Goal: Answer question/provide support: Share knowledge or assist other users

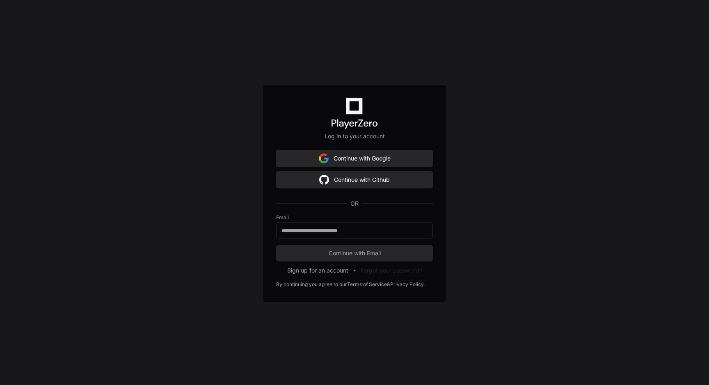
drag, startPoint x: 228, startPoint y: 75, endPoint x: 337, endPoint y: 112, distance: 114.6
click at [233, 75] on div "Log in to your account Continue with Google Continue with Github OR Email Conti…" at bounding box center [354, 192] width 709 height 385
click at [343, 157] on button "Continue with Google" at bounding box center [354, 158] width 157 height 16
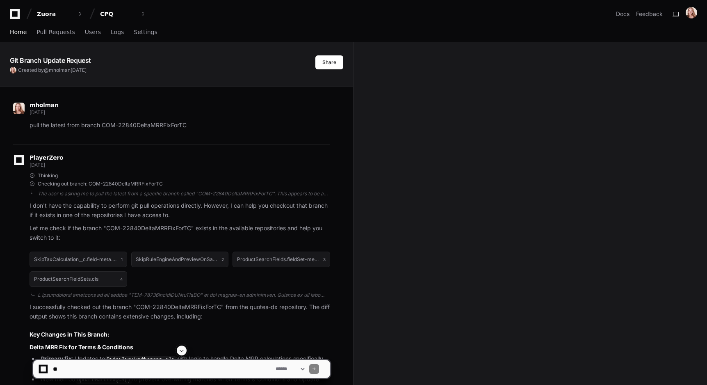
click at [19, 34] on span "Home" at bounding box center [18, 32] width 17 height 5
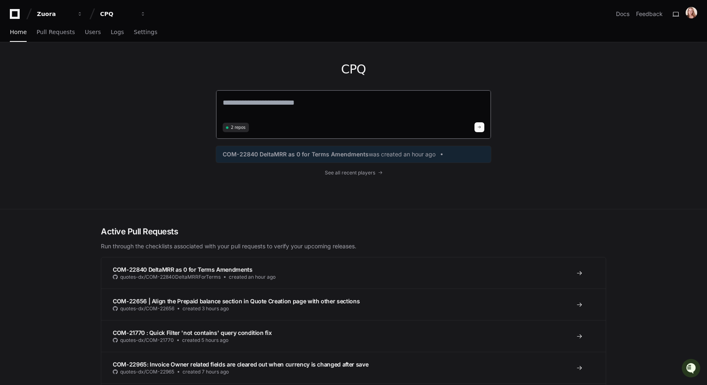
click at [342, 107] on textarea at bounding box center [354, 108] width 262 height 23
paste textarea "**********"
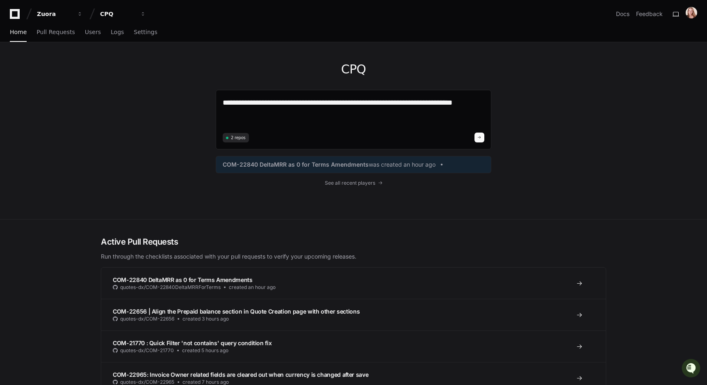
paste textarea "**********"
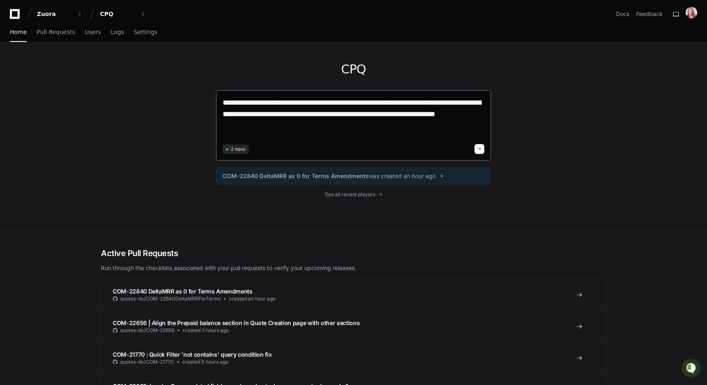
click at [375, 114] on textarea "**********" at bounding box center [354, 119] width 262 height 45
type textarea "**********"
click at [354, 127] on textarea "**********" at bounding box center [354, 119] width 262 height 45
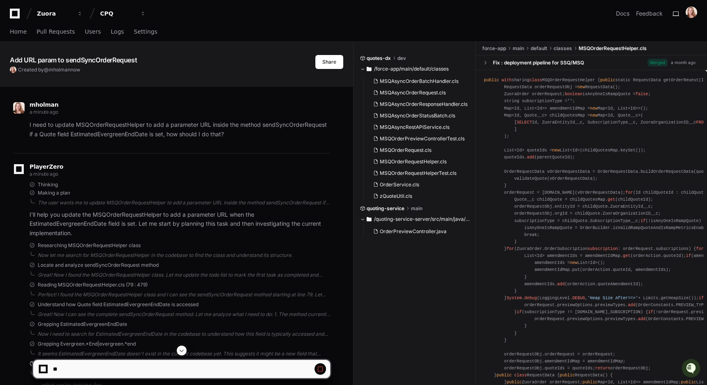
scroll to position [133, 0]
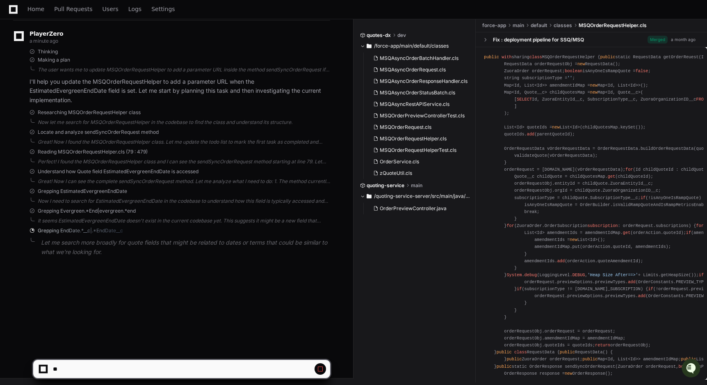
click at [157, 267] on div "PlayerZero a minute ago Thinking Making a plan The user wants me to update MSQO…" at bounding box center [171, 145] width 317 height 251
click at [118, 223] on div "It seems EstimatedEvergreenEndDate doesn't exist in the current codebase yet. T…" at bounding box center [184, 220] width 292 height 7
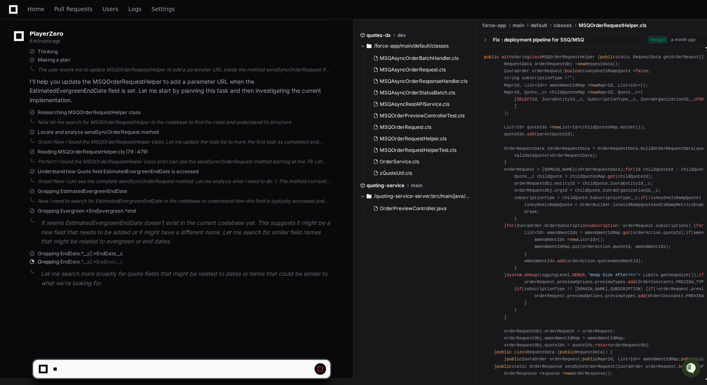
click at [162, 288] on div "PlayerZero 6 minutes ago Thinking Making a plan The user wants me to update MSQ…" at bounding box center [171, 161] width 317 height 282
click at [61, 277] on p "Let me search more broadly for quote fields that might be related to dates or t…" at bounding box center [185, 278] width 289 height 19
click at [78, 262] on span "Grepping EndDate.*__c|.*EndDate__c" at bounding box center [80, 261] width 85 height 7
click at [60, 274] on p "Let me search more broadly for quote fields that might be related to dates or t…" at bounding box center [185, 278] width 289 height 19
click at [226, 300] on div "PlayerZero 6 minutes ago Thinking Making a plan The user wants me to update MSQ…" at bounding box center [171, 161] width 317 height 282
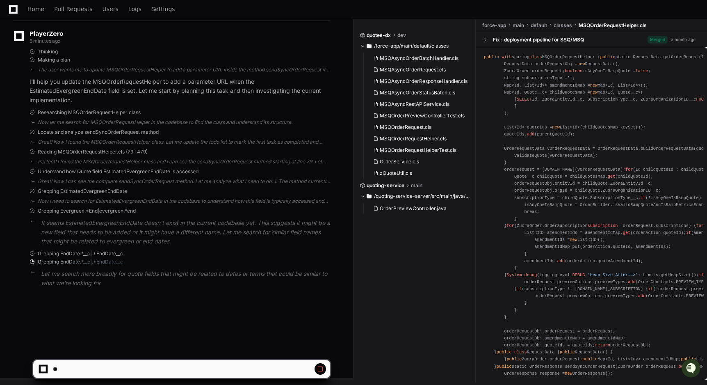
click at [32, 261] on span at bounding box center [32, 261] width 6 height 6
click at [55, 261] on span "Grepping EndDate.*__c|.*EndDate__c" at bounding box center [80, 261] width 85 height 7
click at [109, 262] on span "Grepping EndDate.*__c|.*EndDate__c" at bounding box center [80, 261] width 85 height 7
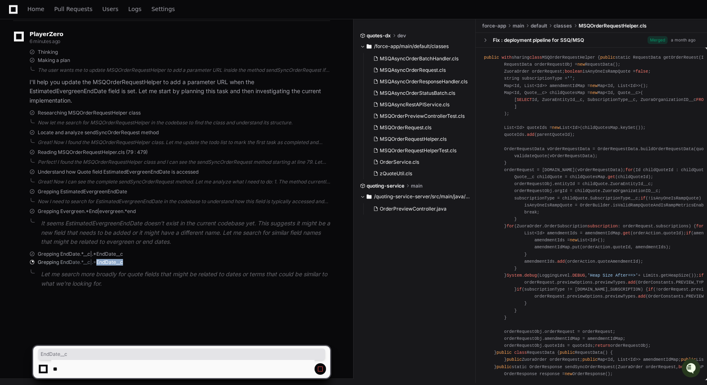
scroll to position [0, 0]
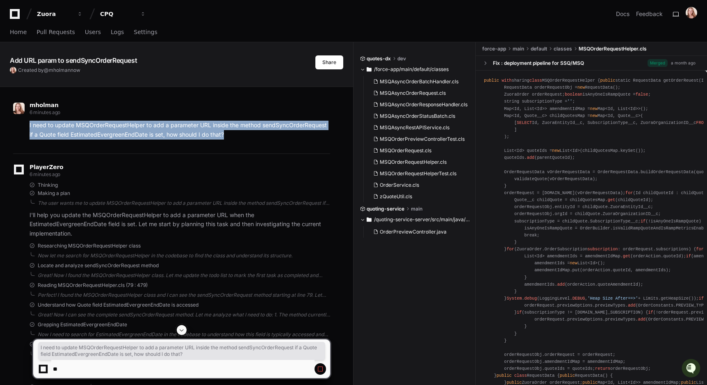
drag, startPoint x: 25, startPoint y: 126, endPoint x: 244, endPoint y: 135, distance: 218.3
click at [244, 135] on div "I need to update MSQOrderRequestHelper to add a parameter URL inside the method…" at bounding box center [171, 130] width 317 height 19
copy p "I need to update MSQOrderRequestHelper to add a parameter URL inside the method…"
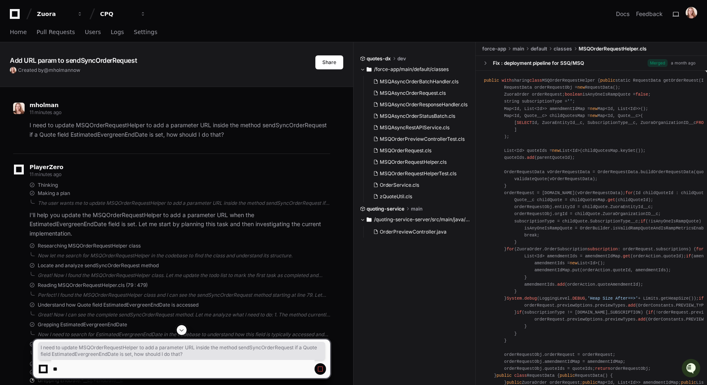
click at [39, 370] on div at bounding box center [43, 368] width 13 height 13
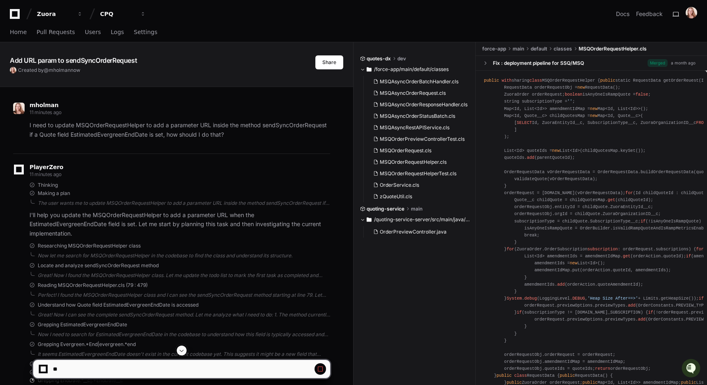
click at [42, 369] on div at bounding box center [43, 368] width 5 height 5
click at [19, 35] on link "Home" at bounding box center [18, 32] width 17 height 19
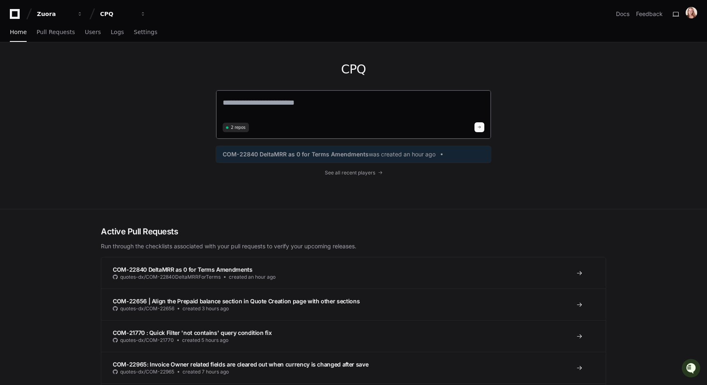
click at [279, 101] on textarea at bounding box center [354, 108] width 262 height 23
paste textarea "**********"
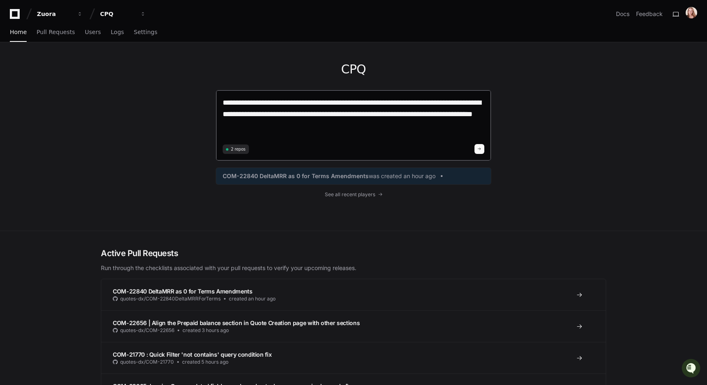
click at [289, 100] on textarea "**********" at bounding box center [354, 119] width 262 height 45
click at [290, 100] on textarea "**********" at bounding box center [354, 119] width 262 height 45
click at [420, 104] on textarea "**********" at bounding box center [354, 119] width 262 height 45
click at [269, 113] on textarea "**********" at bounding box center [354, 119] width 262 height 45
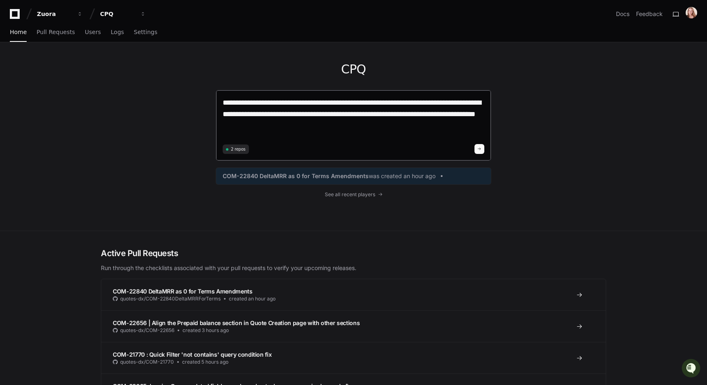
click at [246, 118] on textarea "**********" at bounding box center [354, 119] width 262 height 45
click at [245, 111] on textarea "**********" at bounding box center [354, 119] width 262 height 45
paste textarea
drag, startPoint x: 430, startPoint y: 114, endPoint x: 470, endPoint y: 112, distance: 39.9
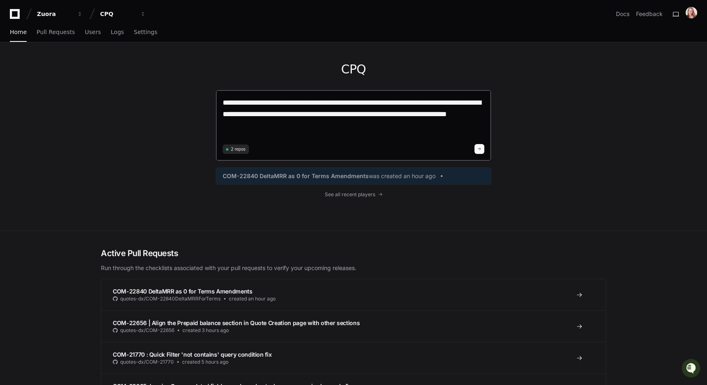
click at [430, 114] on textarea "**********" at bounding box center [354, 119] width 262 height 45
paste textarea "**********"
click at [341, 128] on textarea "**********" at bounding box center [354, 119] width 262 height 45
click at [443, 125] on textarea "**********" at bounding box center [354, 119] width 262 height 45
drag, startPoint x: 379, startPoint y: 103, endPoint x: 390, endPoint y: 104, distance: 11.1
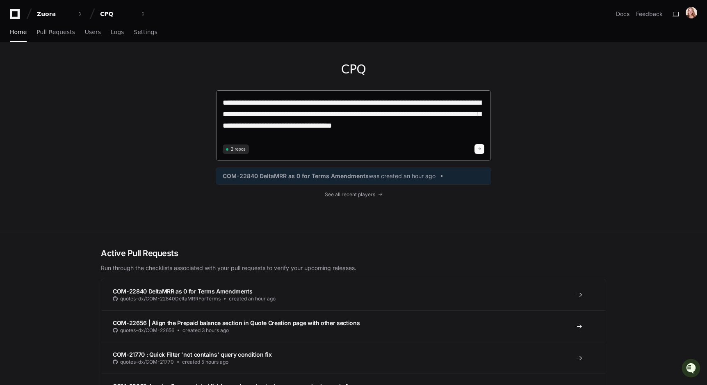
click at [379, 103] on textarea "**********" at bounding box center [354, 119] width 262 height 45
type textarea "**********"
click at [479, 149] on span at bounding box center [479, 149] width 4 height 4
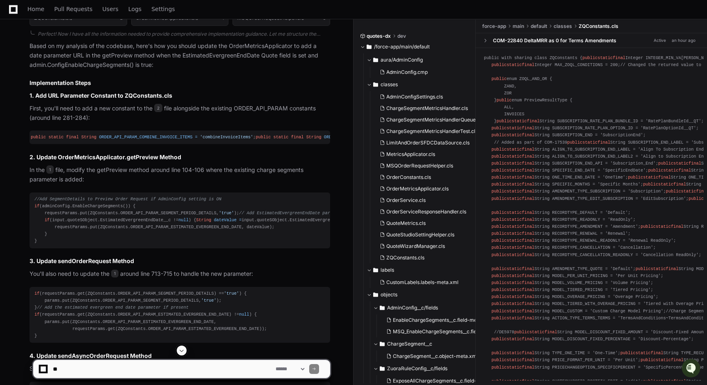
scroll to position [435, 0]
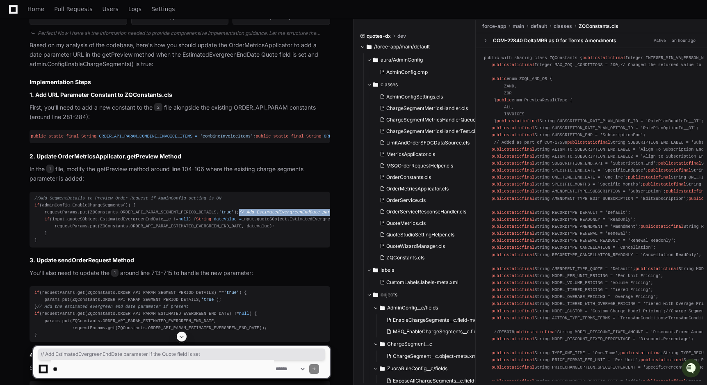
drag, startPoint x: 226, startPoint y: 248, endPoint x: 45, endPoint y: 249, distance: 180.4
click at [45, 244] on div "//Add SegmentDetails to Preview Order Request if AdminConfig setting is ON if (…" at bounding box center [179, 219] width 291 height 49
copy span "// Add EstimatedEvergreenEndDate parameter if the Quote field is set"
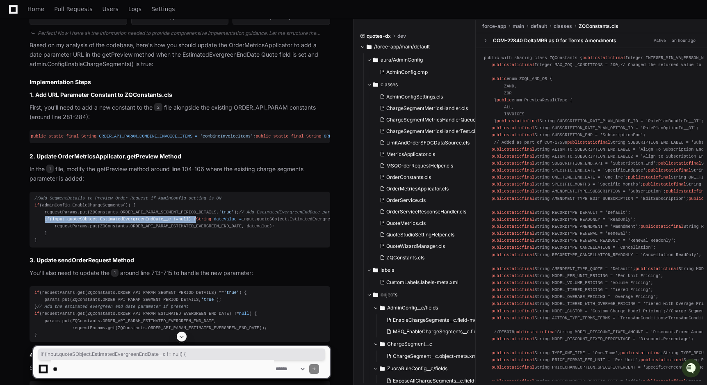
drag, startPoint x: 44, startPoint y: 255, endPoint x: 202, endPoint y: 254, distance: 157.9
click at [202, 244] on div "//Add SegmentDetails to Preview Order Request if AdminConfig setting is ON if (…" at bounding box center [179, 219] width 291 height 49
copy div "if (input.quoteSObject.EstimatedEvergreenEndDate__c != null ) {"
click at [126, 244] on div "//Add SegmentDetails to Preview Order Request if AdminConfig setting is ON if (…" at bounding box center [179, 219] width 291 height 49
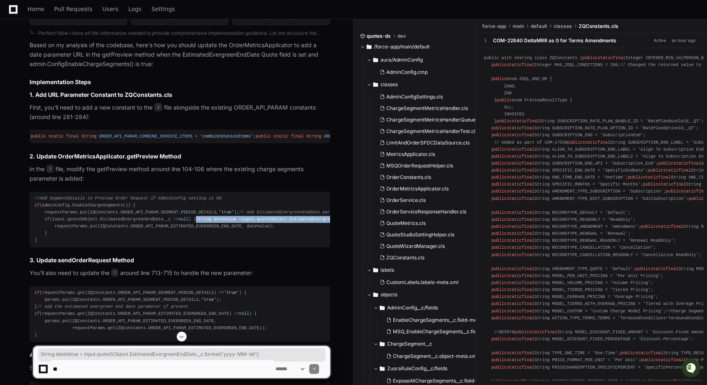
drag, startPoint x: 294, startPoint y: 261, endPoint x: 55, endPoint y: 264, distance: 239.1
click at [55, 244] on div "//Add SegmentDetails to Preview Order Request if AdminConfig setting is ON if (…" at bounding box center [179, 219] width 291 height 49
click at [196, 221] on span "String" at bounding box center [203, 219] width 15 height 5
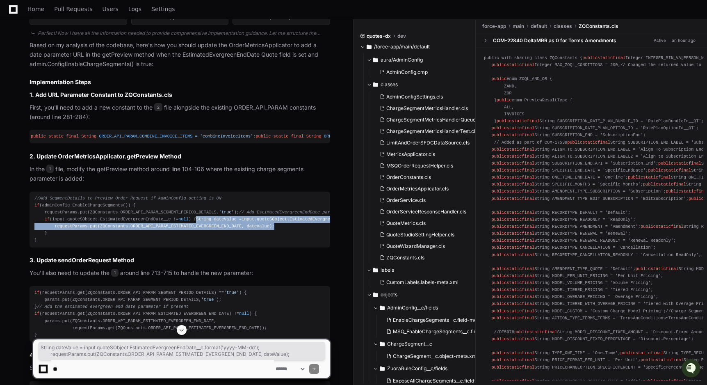
drag, startPoint x: 54, startPoint y: 262, endPoint x: 283, endPoint y: 268, distance: 229.7
click at [283, 244] on div "//Add SegmentDetails to Preview Order Request if AdminConfig setting is ON if (…" at bounding box center [179, 219] width 291 height 49
copy div "String dateValue = input.quoteSObject.EstimatedEvergreenEndDate__c.format( 'yyy…"
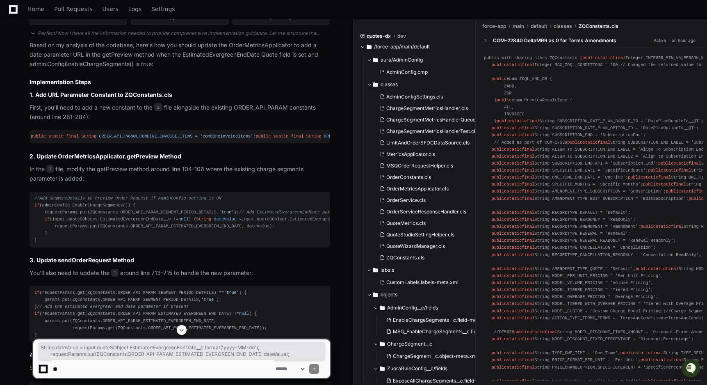
click at [152, 235] on div "//Add SegmentDetails to Preview Order Request if AdminConfig setting is ON if (…" at bounding box center [179, 219] width 291 height 49
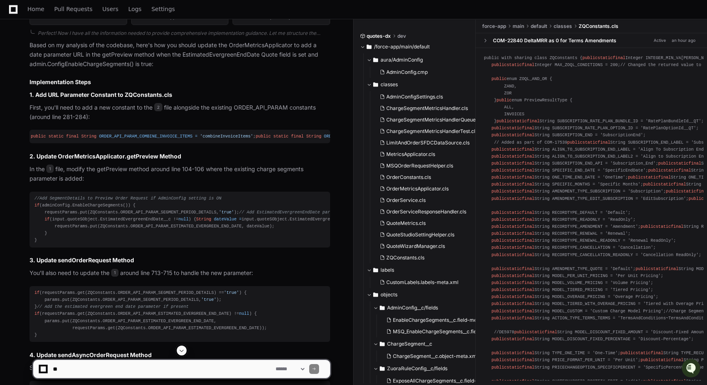
click at [174, 244] on div "//Add SegmentDetails to Preview Order Request if AdminConfig setting is ON if (…" at bounding box center [179, 219] width 291 height 49
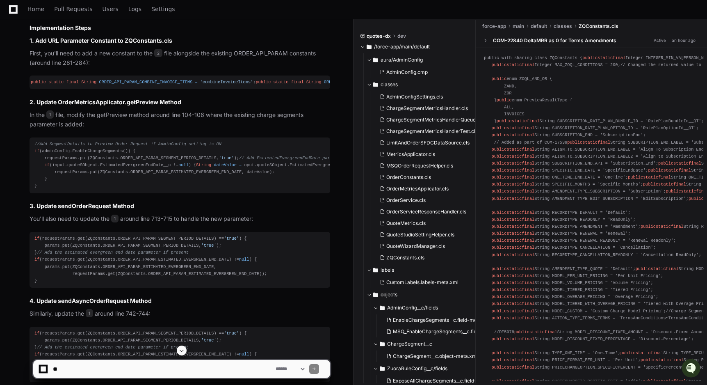
scroll to position [491, 0]
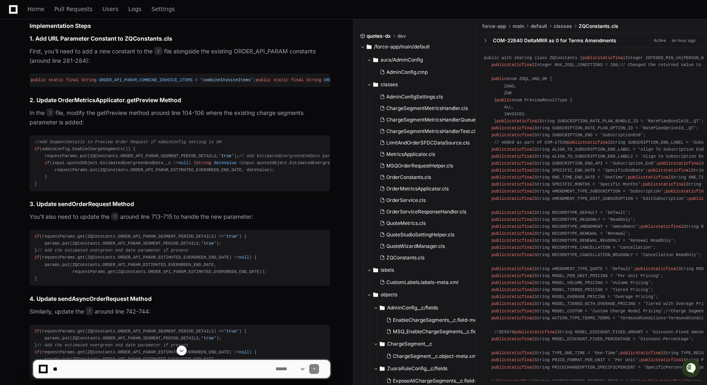
click at [260, 221] on p "You'll also need to update the 1 around line 713-715 to handle the new paramete…" at bounding box center [180, 216] width 301 height 9
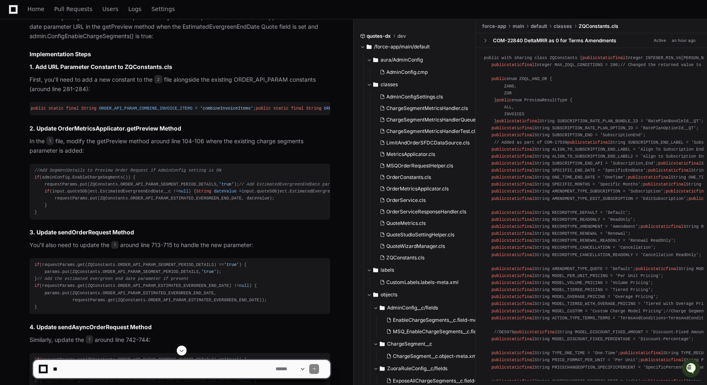
scroll to position [435, 0]
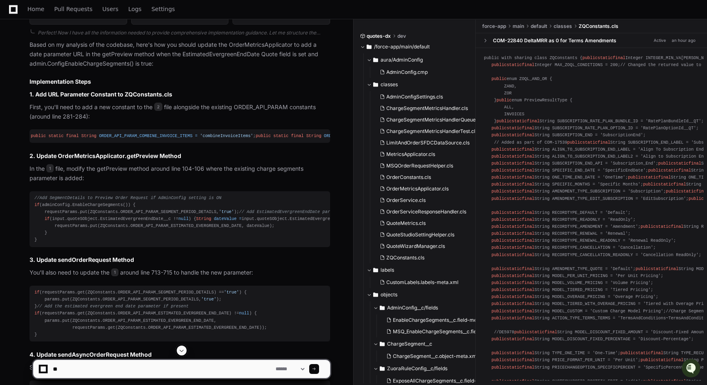
type textarea "*"
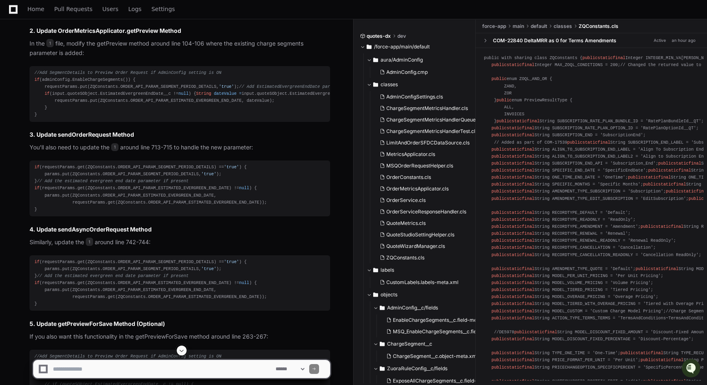
scroll to position [588, 0]
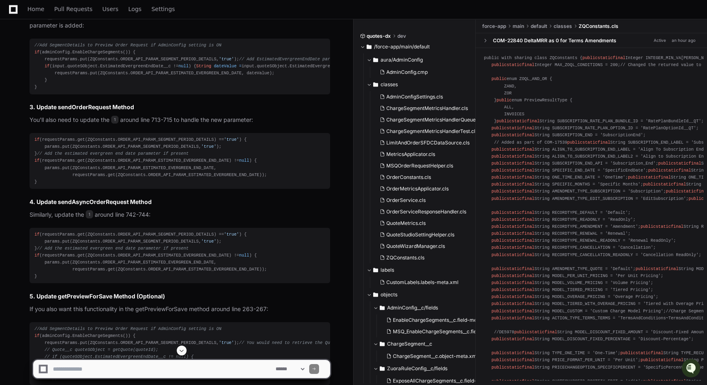
click at [75, 111] on h3 "3. Update sendOrderRequest Method" at bounding box center [180, 107] width 301 height 8
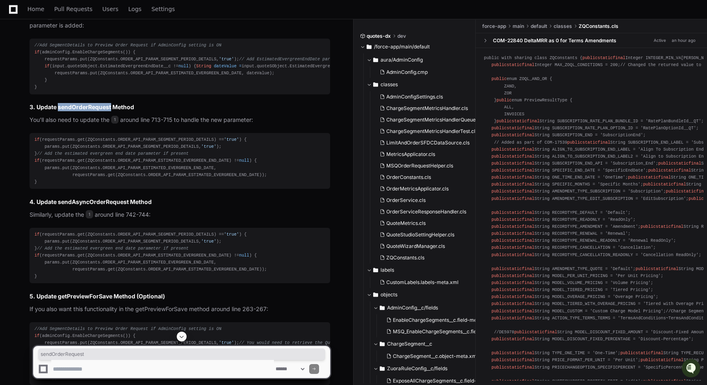
click at [75, 111] on h3 "3. Update sendOrderRequest Method" at bounding box center [180, 107] width 301 height 8
click at [135, 185] on div "if (requestParams.get(ZQConstants.ORDER_API_PARAM_SEGMENT_PERIOD_DETAILS) == 't…" at bounding box center [179, 160] width 291 height 49
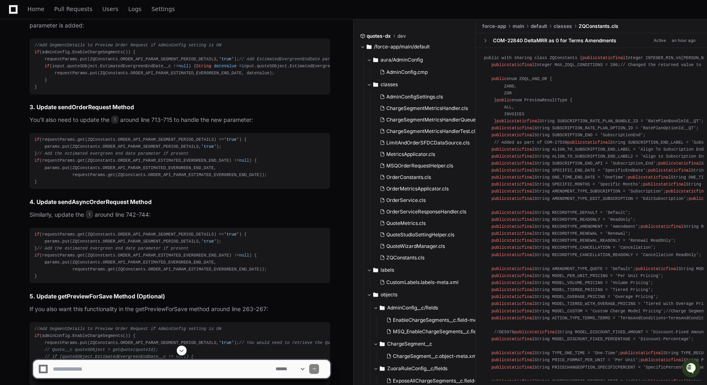
click at [236, 142] on span "'true'" at bounding box center [231, 139] width 15 height 5
click at [63, 111] on h3 "3. Update sendOrderRequest Method" at bounding box center [180, 107] width 301 height 8
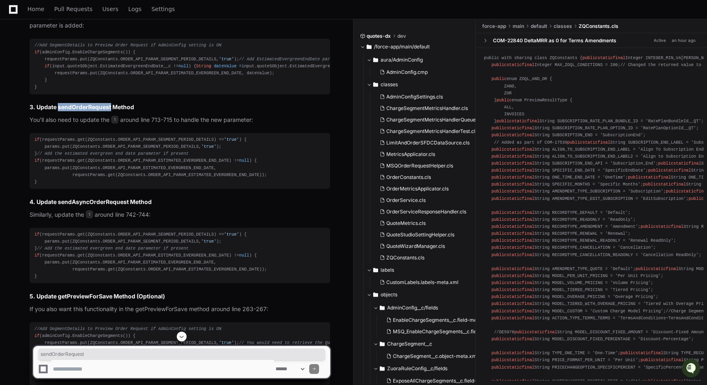
click at [63, 111] on h3 "3. Update sendOrderRequest Method" at bounding box center [180, 107] width 301 height 8
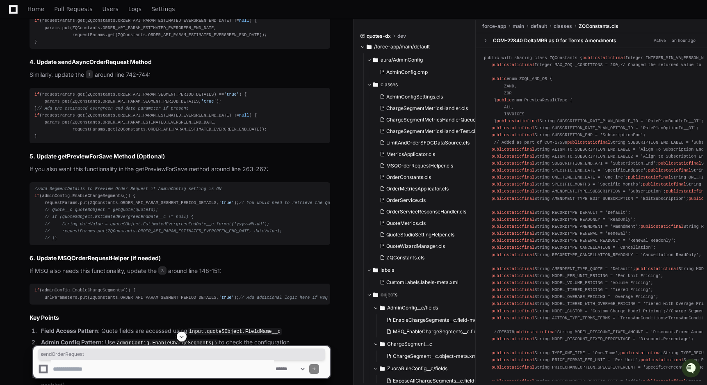
scroll to position [732, 0]
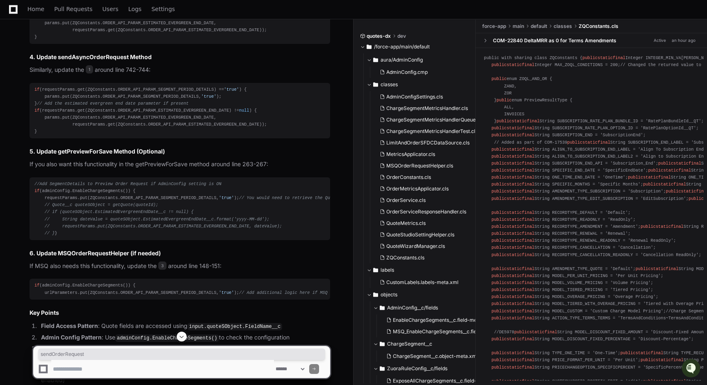
click at [104, 135] on div "if (requestParams.get(ZQConstants.ORDER_API_PARAM_SEGMENT_PERIOD_DETAILS) == 't…" at bounding box center [179, 110] width 291 height 49
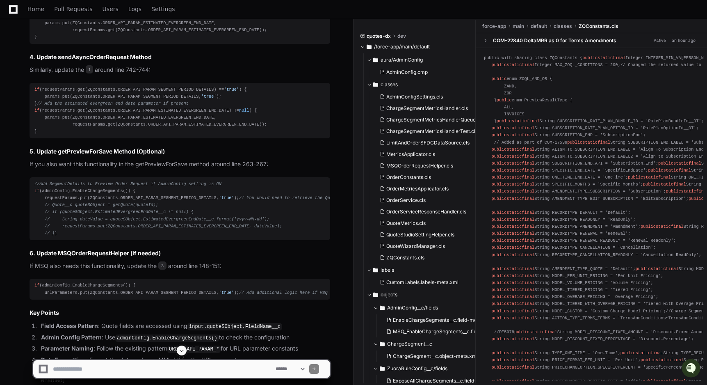
click at [207, 135] on div "if (requestParams.get(ZQConstants.ORDER_API_PARAM_SEGMENT_PERIOD_DETAILS) == 't…" at bounding box center [179, 110] width 291 height 49
click at [255, 135] on div "if (requestParams.get(ZQConstants.ORDER_API_PARAM_SEGMENT_PERIOD_DETAILS) == 't…" at bounding box center [179, 110] width 291 height 49
click at [74, 61] on h3 "4. Update sendAsyncOrderRequest Method" at bounding box center [180, 57] width 301 height 8
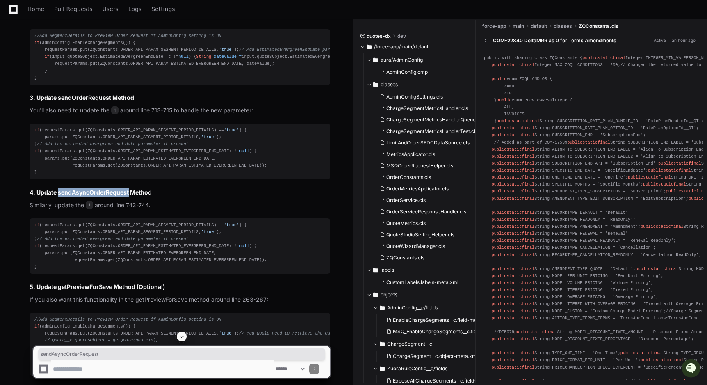
scroll to position [599, 0]
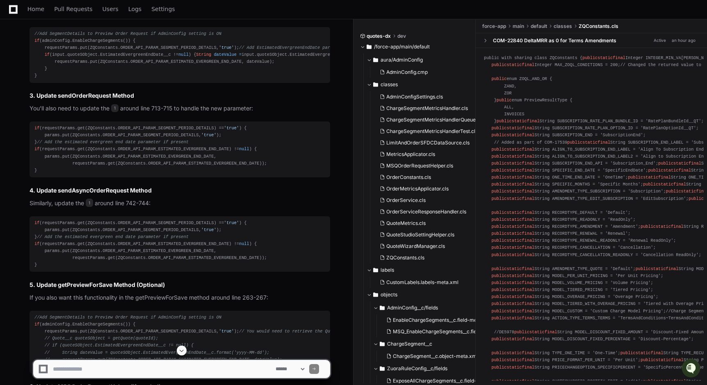
click at [76, 131] on article "Based on my analysis of the codebase, here's how you should update the OrderMet…" at bounding box center [180, 209] width 301 height 667
click at [50, 174] on div "if (requestParams.get(ZQConstants.ORDER_API_PARAM_SEGMENT_PERIOD_DETAILS) == 't…" at bounding box center [179, 149] width 291 height 49
click at [157, 174] on div "if (requestParams.get(ZQConstants.ORDER_API_PARAM_SEGMENT_PERIOD_DETAILS) == 't…" at bounding box center [179, 149] width 291 height 49
click at [215, 174] on div "if (requestParams.get(ZQConstants.ORDER_API_PARAM_SEGMENT_PERIOD_DETAILS) == 't…" at bounding box center [179, 149] width 291 height 49
click at [203, 174] on div "if (requestParams.get(ZQConstants.ORDER_API_PARAM_SEGMENT_PERIOD_DETAILS) == 't…" at bounding box center [179, 149] width 291 height 49
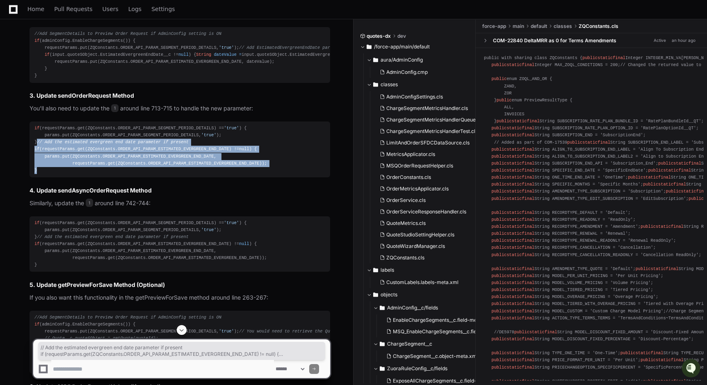
drag, startPoint x: 42, startPoint y: 226, endPoint x: 34, endPoint y: 201, distance: 26.9
click at [34, 174] on div "if (requestParams.get(ZQConstants.ORDER_API_PARAM_SEGMENT_PERIOD_DETAILS) == 't…" at bounding box center [179, 149] width 291 height 49
copy div "// Add the estimated evergreen end date parameter if present if (requestParams.…"
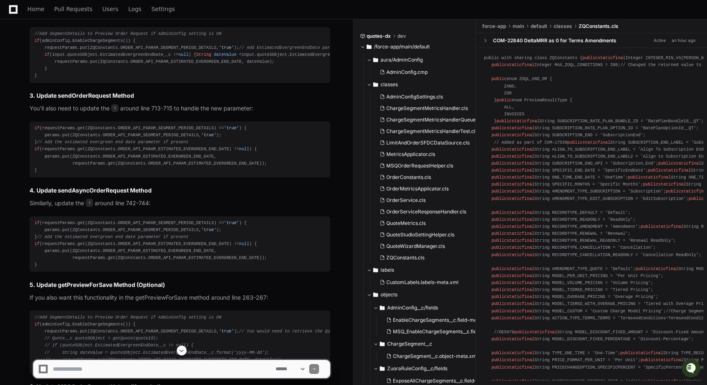
click at [225, 174] on div "if (requestParams.get(ZQConstants.ORDER_API_PARAM_SEGMENT_PERIOD_DETAILS) == 't…" at bounding box center [179, 149] width 291 height 49
click at [119, 80] on div "//Add SegmentDetails to Preview Order Request if AdminConfig setting is ON if (…" at bounding box center [179, 54] width 291 height 49
click at [216, 80] on div "//Add SegmentDetails to Preview Order Request if AdminConfig setting is ON if (…" at bounding box center [179, 54] width 291 height 49
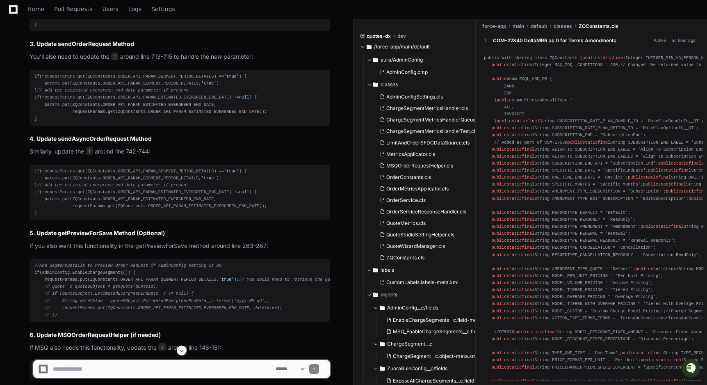
scroll to position [655, 0]
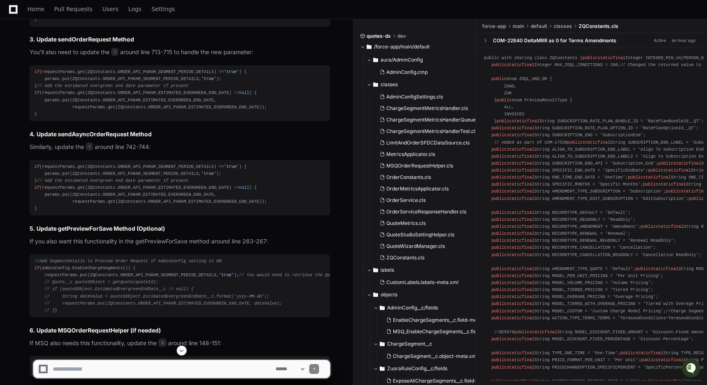
click at [99, 138] on h3 "4. Update sendAsyncOrderRequest Method" at bounding box center [180, 134] width 301 height 8
click at [72, 212] on div "if (requestParams.get(ZQConstants.ORDER_API_PARAM_SEGMENT_PERIOD_DETAILS) == 't…" at bounding box center [179, 187] width 291 height 49
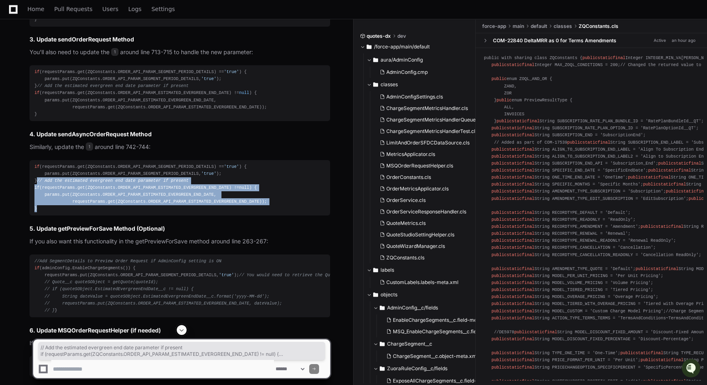
drag, startPoint x: 41, startPoint y: 279, endPoint x: 31, endPoint y: 252, distance: 29.0
click at [31, 216] on pre "if (requestParams.get(ZQConstants.ORDER_API_PARAM_SEGMENT_PERIOD_DETAILS) == 't…" at bounding box center [180, 188] width 301 height 56
copy div "// Add the estimated evergreen end date parameter if present if (requestParams.…"
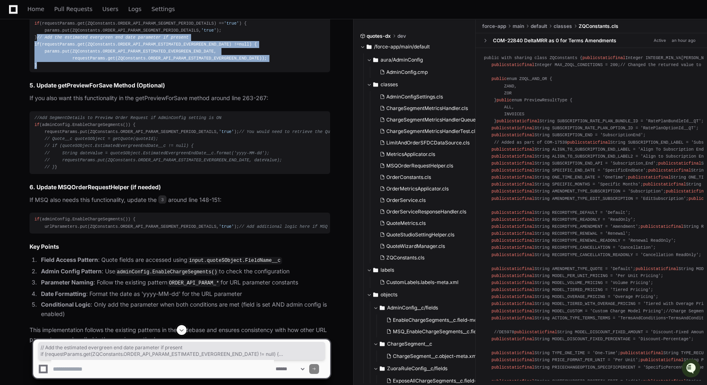
scroll to position [805, 0]
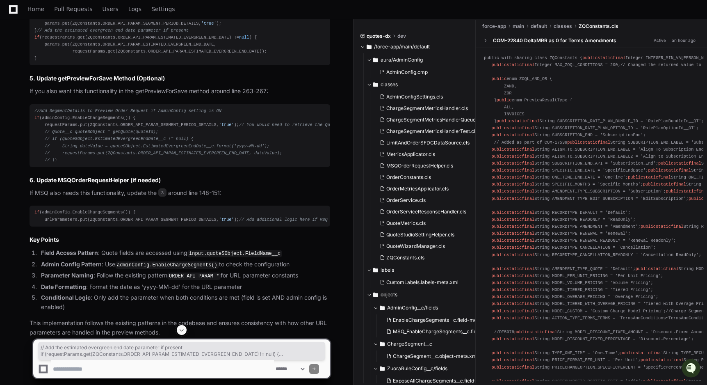
click at [71, 82] on h3 "5. Update getPreviewForSave Method (Optional)" at bounding box center [180, 78] width 301 height 8
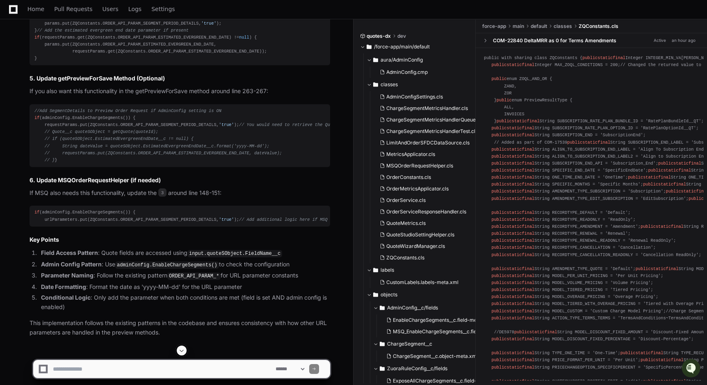
click at [75, 82] on h3 "5. Update getPreviewForSave Method (Optional)" at bounding box center [180, 78] width 301 height 8
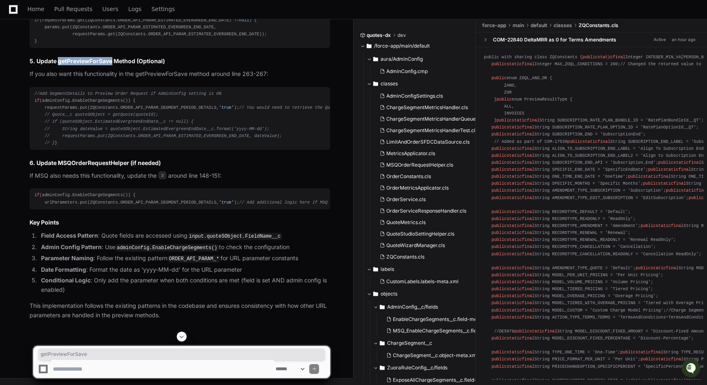
scroll to position [861, 0]
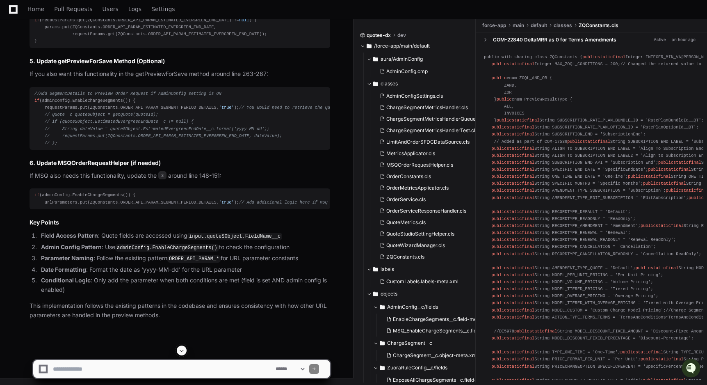
click at [57, 96] on span "//Add SegmentDetails to Preview Order Request if AdminConfig setting is ON" at bounding box center [127, 93] width 187 height 5
click at [139, 135] on div "//Add SegmentDetails to Preview Order Request if AdminConfig setting is ON if (…" at bounding box center [179, 118] width 291 height 56
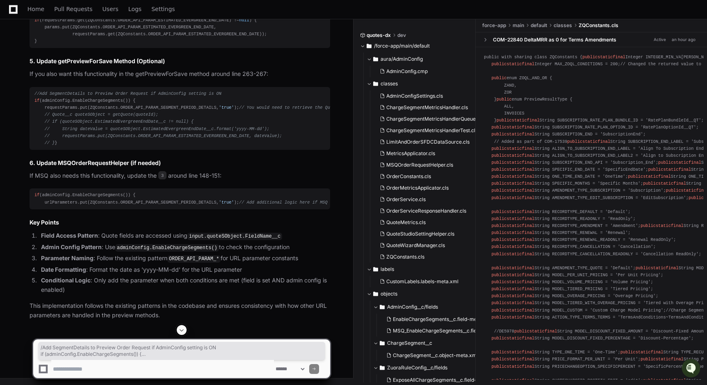
drag, startPoint x: 52, startPoint y: 198, endPoint x: 36, endPoint y: 127, distance: 73.1
click at [36, 127] on div "//Add SegmentDetails to Preview Order Request if AdminConfig setting is ON if (…" at bounding box center [179, 118] width 291 height 56
copy div "/Add SegmentDetails to Preview Order Request if AdminConfig setting is ON if (a…"
click at [179, 133] on div "//Add SegmentDetails to Preview Order Request if AdminConfig setting is ON if (…" at bounding box center [179, 118] width 291 height 56
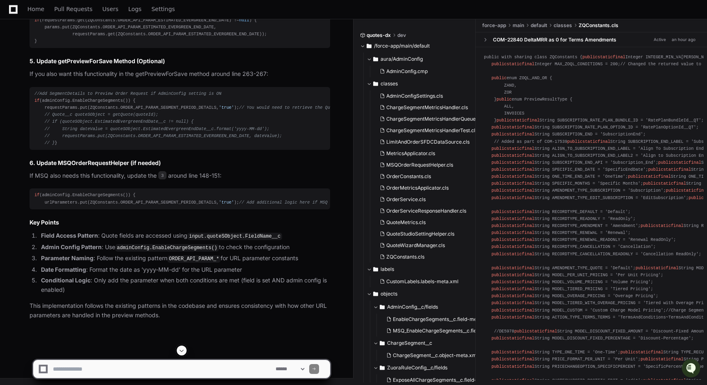
scroll to position [891, 0]
click at [172, 130] on div "//Add SegmentDetails to Preview Order Request if AdminConfig setting is ON if (…" at bounding box center [179, 118] width 291 height 56
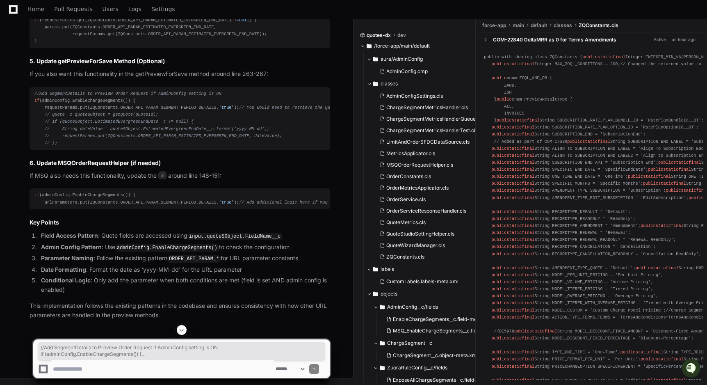
drag, startPoint x: 55, startPoint y: 167, endPoint x: 33, endPoint y: 98, distance: 72.6
click at [33, 98] on pre "//Add SegmentDetails to Preview Order Request if AdminConfig setting is ON if (…" at bounding box center [180, 118] width 301 height 63
copy div "//Add SegmentDetails to Preview Order Request if AdminConfig setting is ON if (…"
click at [80, 117] on span "// Quote__c quoteSObject = getQuote(quoteId);" at bounding box center [102, 114] width 114 height 5
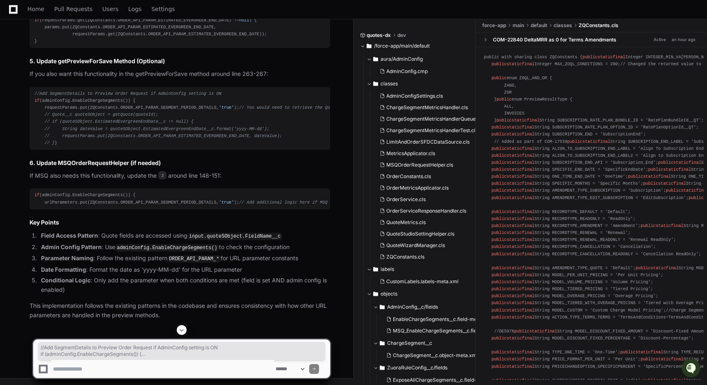
drag, startPoint x: 48, startPoint y: 165, endPoint x: 22, endPoint y: 98, distance: 72.0
copy div "//Add SegmentDetails to Preview Order Request if AdminConfig setting is ON if (…"
click at [81, 128] on div "//Add SegmentDetails to Preview Order Request if AdminConfig setting is ON if (…" at bounding box center [179, 118] width 291 height 56
drag, startPoint x: 51, startPoint y: 167, endPoint x: 31, endPoint y: 97, distance: 72.8
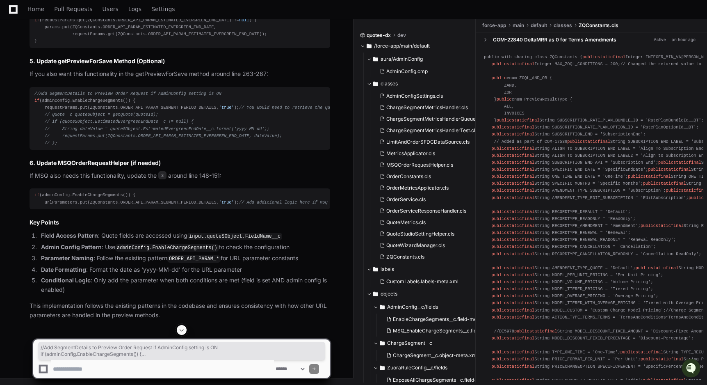
click at [31, 97] on pre "//Add SegmentDetails to Preview Order Request if AdminConfig setting is ON if (…" at bounding box center [180, 118] width 301 height 63
click at [43, 146] on div "//Add SegmentDetails to Preview Order Request if AdminConfig setting is ON if (…" at bounding box center [179, 118] width 291 height 56
drag, startPoint x: 55, startPoint y: 169, endPoint x: 35, endPoint y: 97, distance: 74.8
click at [35, 97] on div "//Add SegmentDetails to Preview Order Request if AdminConfig setting is ON if (…" at bounding box center [179, 118] width 291 height 56
click at [57, 146] on div "//Add SegmentDetails to Preview Order Request if AdminConfig setting is ON if (…" at bounding box center [179, 118] width 291 height 56
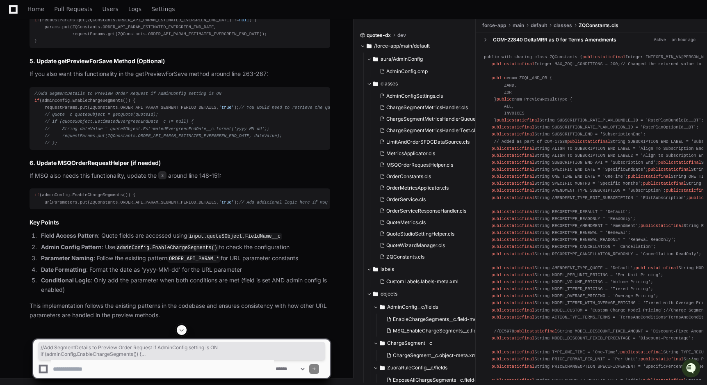
drag, startPoint x: 52, startPoint y: 166, endPoint x: 33, endPoint y: 99, distance: 69.7
click at [33, 99] on pre "//Add SegmentDetails to Preview Order Request if AdminConfig setting is ON if (…" at bounding box center [180, 118] width 301 height 63
click at [158, 76] on p "If you also want this functionality in the getPreviewForSave method around line…" at bounding box center [180, 73] width 301 height 9
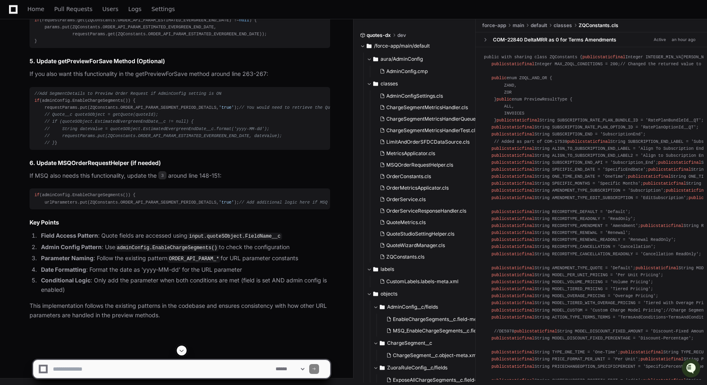
click at [155, 274] on li "Date Formatting : Format the date as 'yyyy-MM-dd' for the URL parameter" at bounding box center [185, 269] width 292 height 9
click at [86, 58] on h3 "5. Update getPreviewForSave Method (Optional)" at bounding box center [180, 61] width 301 height 8
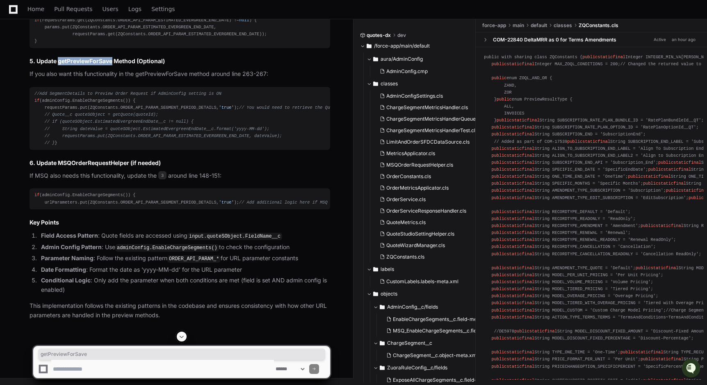
scroll to position [928, 0]
click at [105, 192] on div "if (adminConfig.EnableChargeSegments()) { urlParameters.put(ZQConstants.ORDER_A…" at bounding box center [179, 199] width 291 height 14
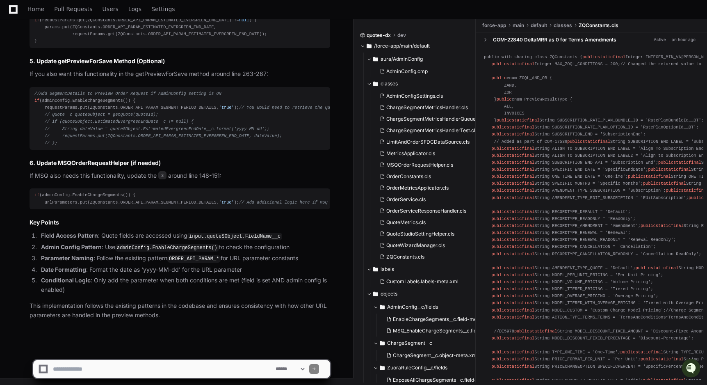
click at [105, 192] on div "if (adminConfig.EnableChargeSegments()) { urlParameters.put(ZQConstants.ORDER_A…" at bounding box center [179, 199] width 291 height 14
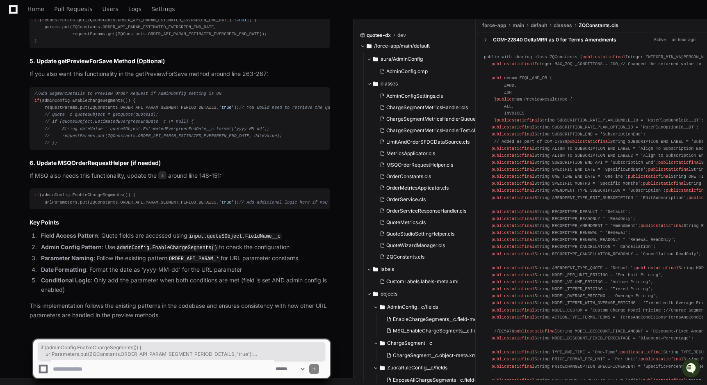
drag, startPoint x: 50, startPoint y: 204, endPoint x: 34, endPoint y: 182, distance: 27.3
click at [34, 192] on div "if (adminConfig.EnableChargeSegments()) { urlParameters.put(ZQConstants.ORDER_A…" at bounding box center [179, 199] width 291 height 14
drag, startPoint x: 45, startPoint y: 164, endPoint x: 31, endPoint y: 94, distance: 71.9
click at [31, 94] on pre "//Add SegmentDetails to Preview Order Request if AdminConfig setting is ON if (…" at bounding box center [180, 118] width 301 height 63
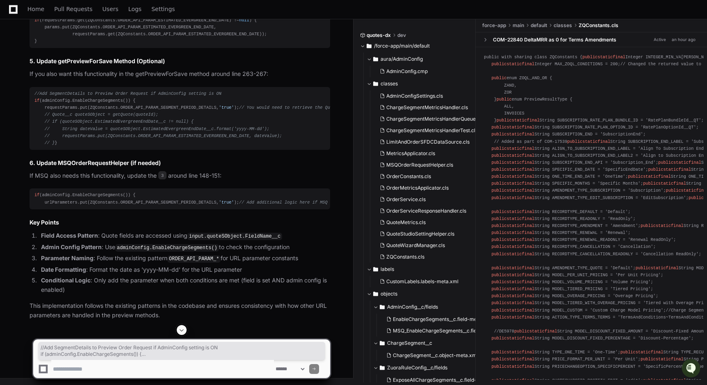
click at [183, 146] on div "//Add SegmentDetails to Preview Order Request if AdminConfig setting is ON if (…" at bounding box center [179, 118] width 291 height 56
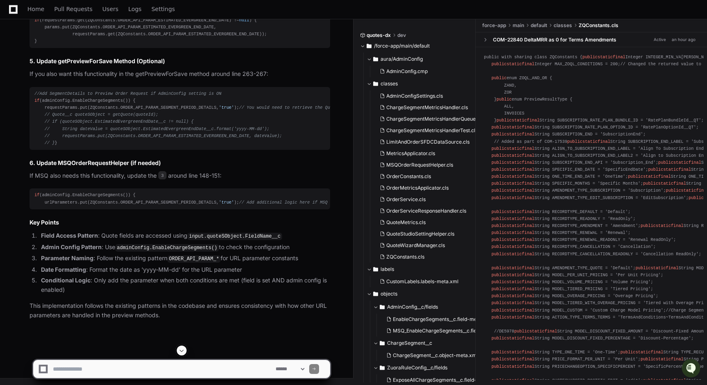
click at [151, 109] on div "//Add SegmentDetails to Preview Order Request if AdminConfig setting is ON if (…" at bounding box center [179, 118] width 291 height 56
click at [113, 103] on div "//Add SegmentDetails to Preview Order Request if AdminConfig setting is ON if (…" at bounding box center [179, 118] width 291 height 56
click at [239, 110] on span "// You would need to retrieve the Quote here if you want to include this functi…" at bounding box center [347, 107] width 217 height 5
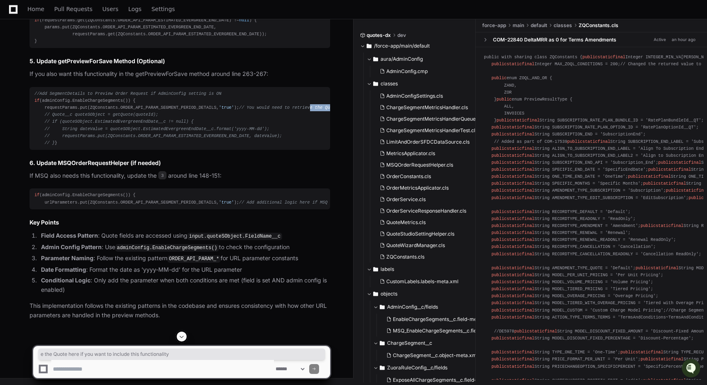
drag, startPoint x: 116, startPoint y: 119, endPoint x: 268, endPoint y: 121, distance: 152.2
click at [268, 121] on div "//Add SegmentDetails to Preview Order Request if AdminConfig setting is ON if (…" at bounding box center [179, 118] width 291 height 56
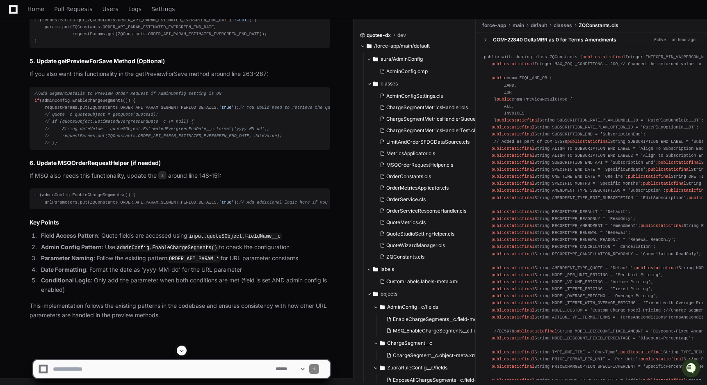
click at [81, 60] on h3 "5. Update getPreviewForSave Method (Optional)" at bounding box center [180, 61] width 301 height 8
click at [265, 146] on div "//Add SegmentDetails to Preview Order Request if AdminConfig setting is ON if (…" at bounding box center [179, 118] width 291 height 56
click at [89, 110] on div "//Add SegmentDetails to Preview Order Request if AdminConfig setting is ON if (…" at bounding box center [179, 118] width 291 height 56
click at [121, 124] on span "// if (quoteSObject.EstimatedEvergreenEndDate__c != null) {" at bounding box center [119, 121] width 149 height 5
click at [107, 369] on textarea at bounding box center [162, 369] width 223 height 18
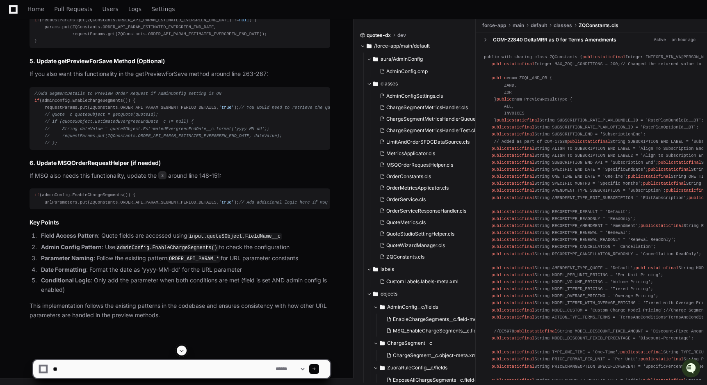
type textarea "*"
click at [175, 367] on textarea at bounding box center [162, 369] width 223 height 18
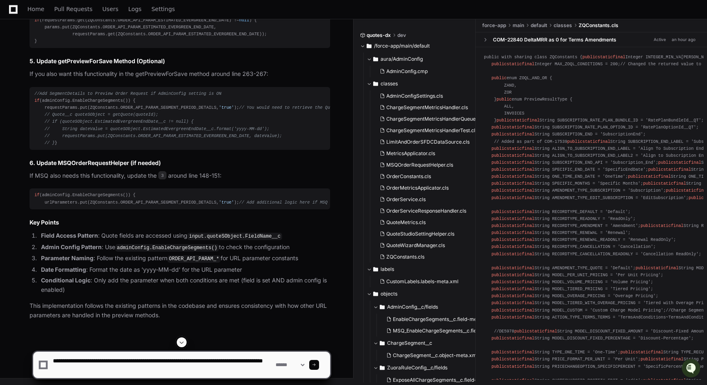
click at [181, 369] on textarea at bounding box center [162, 364] width 223 height 26
click at [236, 359] on textarea at bounding box center [162, 364] width 223 height 26
click at [101, 369] on textarea at bounding box center [162, 364] width 223 height 26
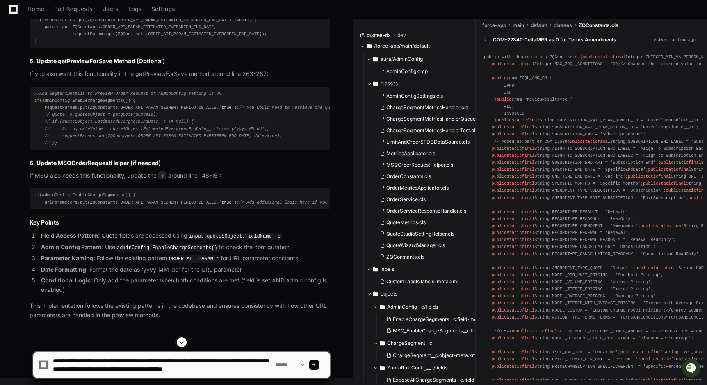
click at [86, 366] on textarea at bounding box center [162, 364] width 223 height 26
paste textarea
click at [268, 369] on textarea at bounding box center [162, 364] width 223 height 26
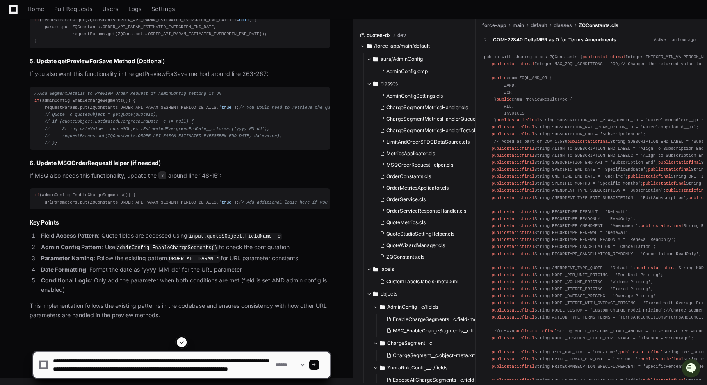
click at [105, 374] on textarea at bounding box center [162, 364] width 223 height 26
click at [194, 374] on textarea at bounding box center [162, 364] width 223 height 26
paste textarea "**********"
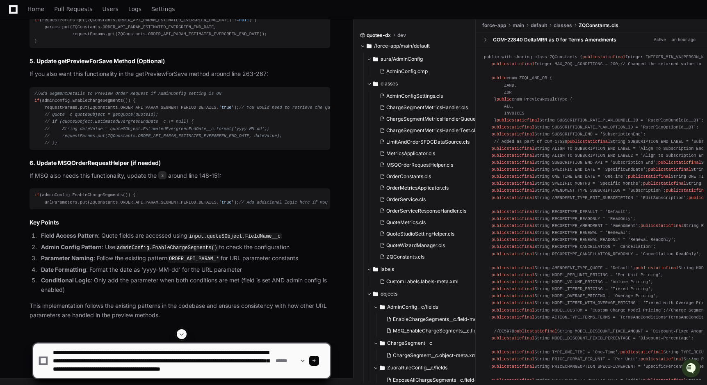
type textarea "**********"
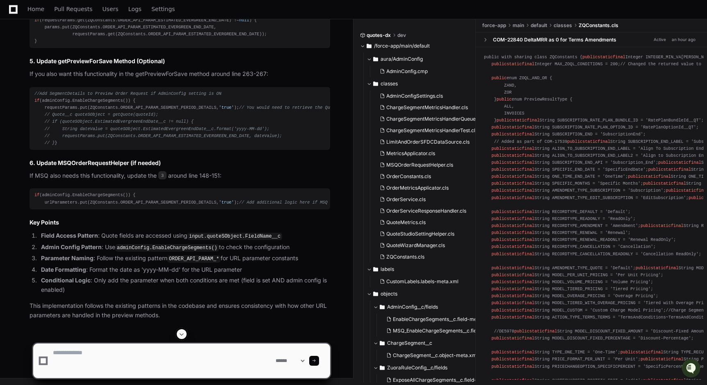
scroll to position [0, 0]
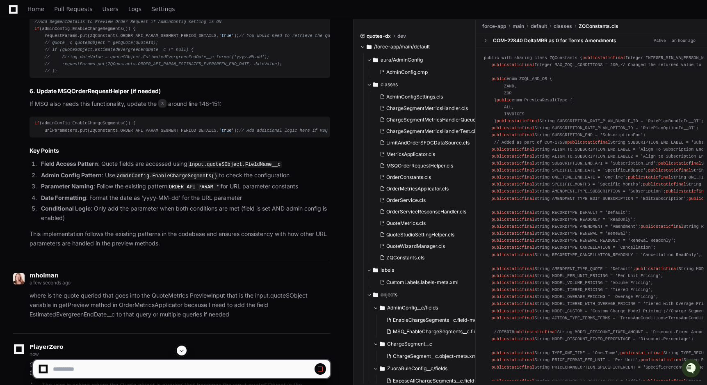
click at [83, 167] on strong "Field Access Pattern" at bounding box center [69, 163] width 57 height 7
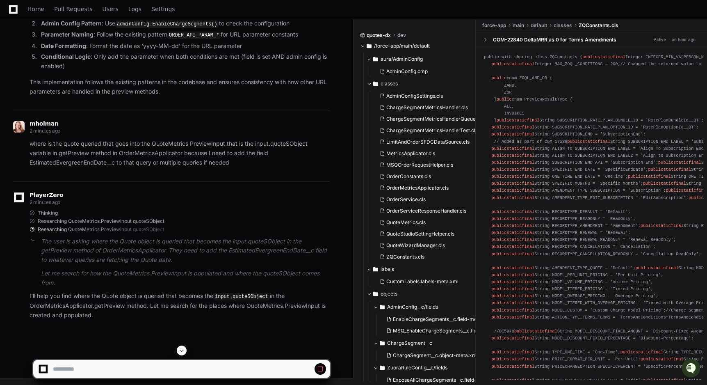
scroll to position [1151, 0]
click at [198, 312] on p "I'll help you find where the Quote object is queried that becomes the input.quo…" at bounding box center [180, 305] width 301 height 28
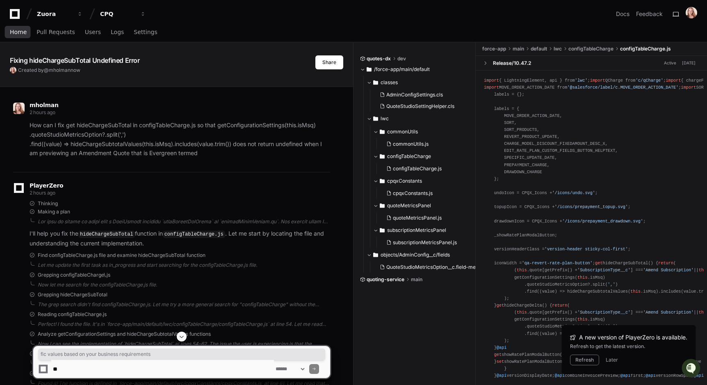
click at [18, 30] on span "Home" at bounding box center [18, 32] width 17 height 5
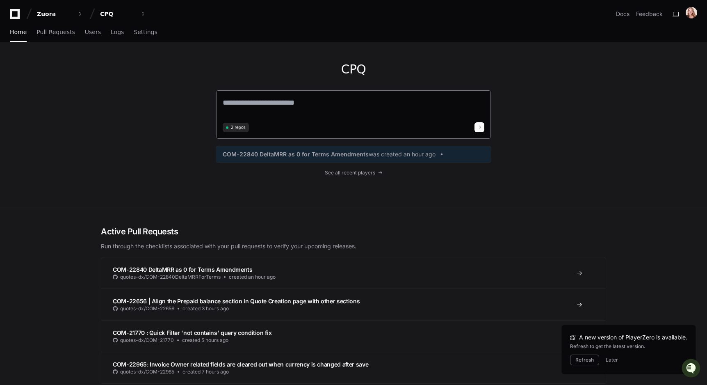
click at [239, 103] on textarea at bounding box center [354, 108] width 262 height 23
paste textarea "**********"
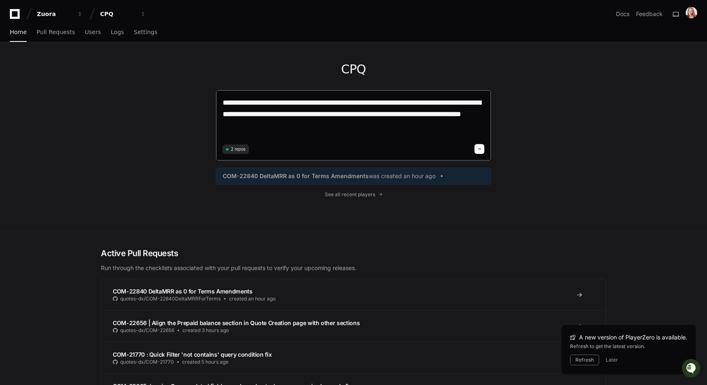
click at [338, 114] on textarea "**********" at bounding box center [354, 119] width 262 height 45
click at [366, 125] on textarea "**********" at bounding box center [354, 119] width 262 height 45
type textarea "**********"
click at [480, 148] on span at bounding box center [479, 149] width 4 height 4
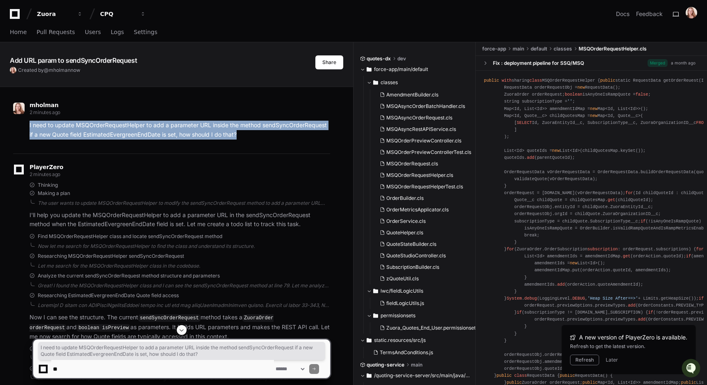
drag, startPoint x: 28, startPoint y: 125, endPoint x: 250, endPoint y: 137, distance: 222.2
click at [250, 137] on div "I need to update MSQOrderRequestHelper to add a parameter URL inside the method…" at bounding box center [171, 130] width 317 height 19
copy p "I need to update MSQOrderRequestHelper to add a parameter URL inside the method…"
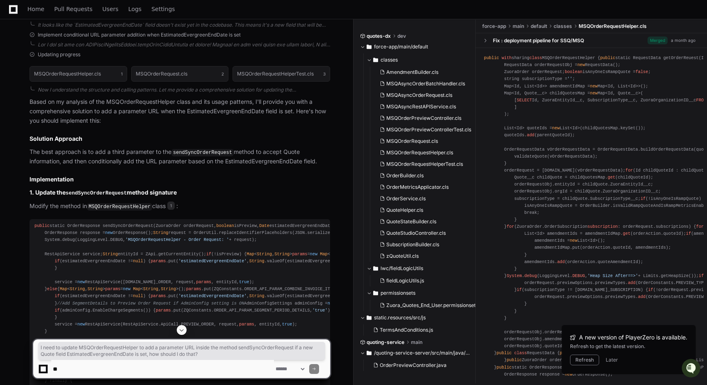
scroll to position [371, 0]
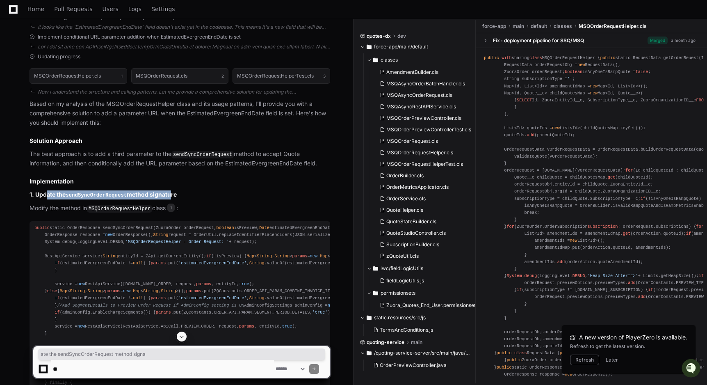
drag, startPoint x: 46, startPoint y: 196, endPoint x: 170, endPoint y: 192, distance: 124.3
click at [170, 192] on h3 "1. Update the sendSyncOrderRequest method signature" at bounding box center [180, 194] width 301 height 9
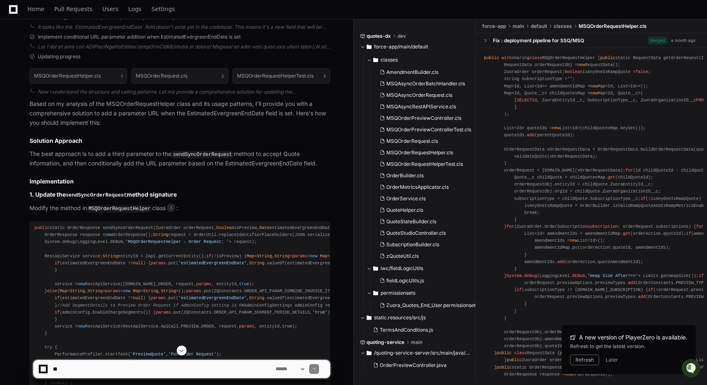
click at [182, 193] on h3 "1. Update the sendSyncOrderRequest method signature" at bounding box center [180, 194] width 301 height 9
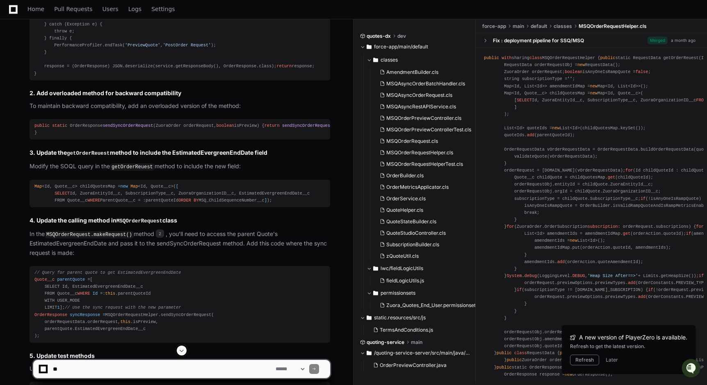
scroll to position [716, 0]
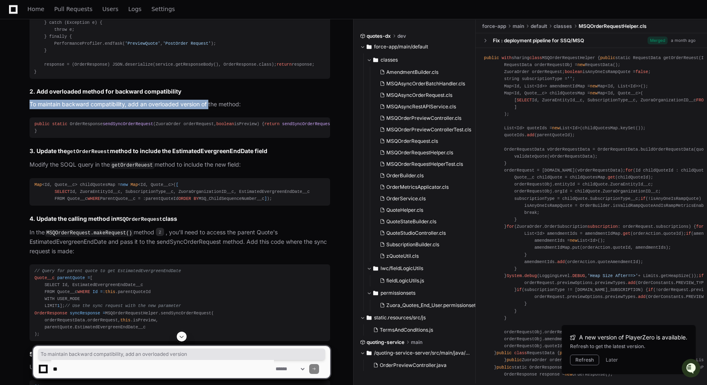
drag, startPoint x: 34, startPoint y: 242, endPoint x: 214, endPoint y: 244, distance: 180.9
click at [211, 109] on p "To maintain backward compatibility, add an overloaded version of the method:" at bounding box center [180, 104] width 301 height 9
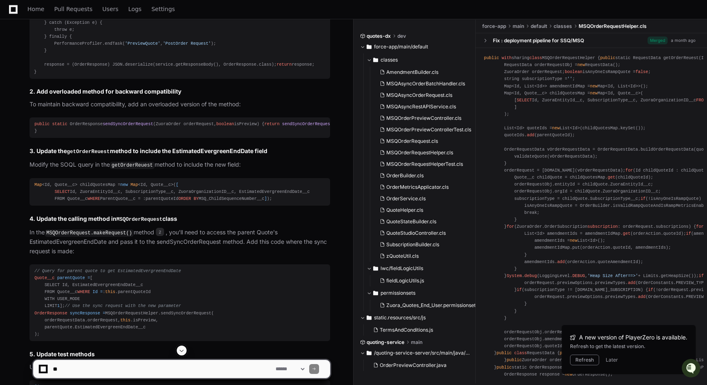
click at [249, 109] on p "To maintain backward compatibility, add an overloaded version of the method:" at bounding box center [180, 104] width 301 height 9
click at [251, 126] on span "(ZuoraOrder orderRequest, boolean isPreview)" at bounding box center [206, 123] width 106 height 5
click at [124, 126] on span "sendSyncOrderRequest" at bounding box center [128, 123] width 50 height 5
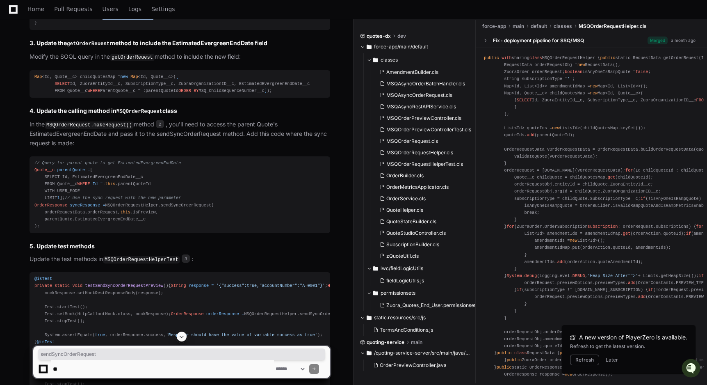
scroll to position [827, 0]
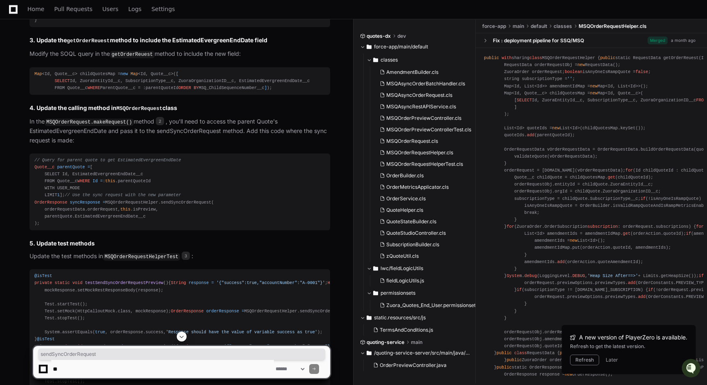
click at [81, 44] on code "getOrderReuest" at bounding box center [88, 41] width 43 height 6
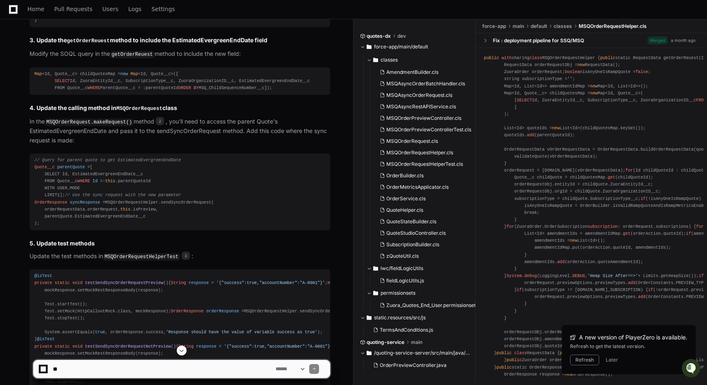
click at [218, 45] on h3 "3. Update the getOrderReuest method to include the EstimatedEvergreenEndDate fi…" at bounding box center [180, 40] width 301 height 9
click at [96, 91] on div "Map <Id, Quote__c> childQuotesMap = new Map <Id, Quote__c>( [ SELECT Id, ZuoraE…" at bounding box center [179, 81] width 291 height 21
click at [87, 44] on code "getOrderReuest" at bounding box center [88, 41] width 43 height 6
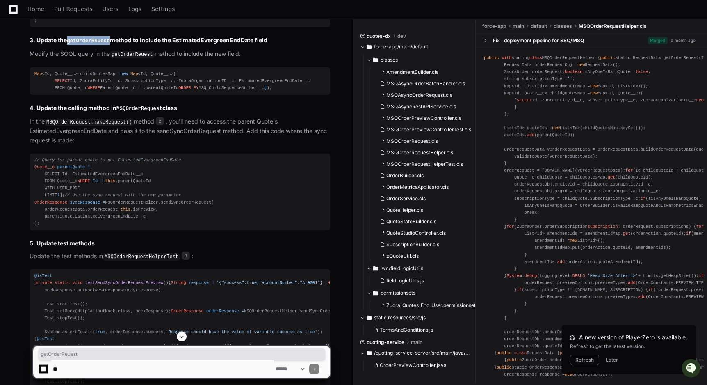
copy code "getOrderReuest"
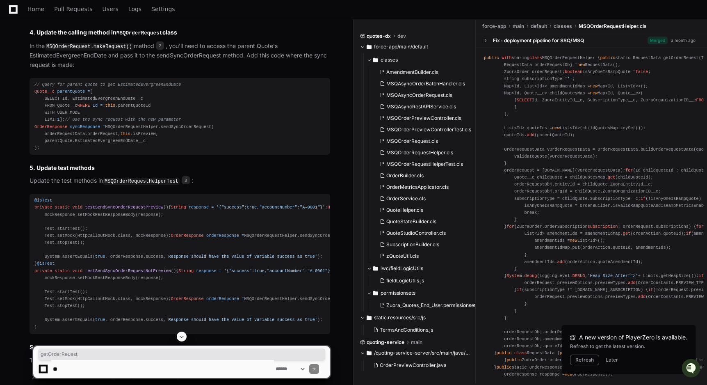
scroll to position [903, 0]
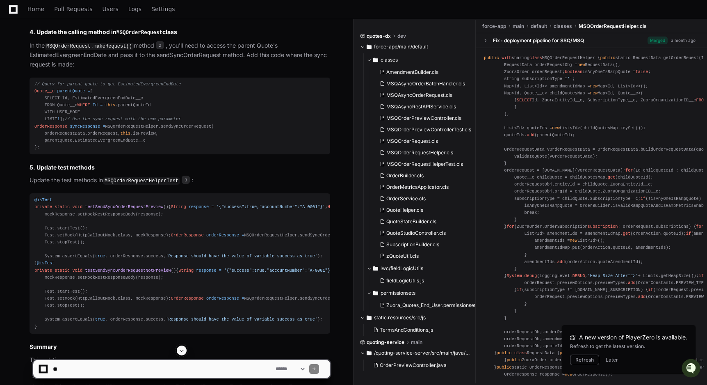
click at [60, 50] on code "MSQOrderRequest.makeRequest()" at bounding box center [89, 46] width 89 height 7
click at [172, 69] on p "In the MSQOrderRequest.makeRequest() method 2 , you'll need to access the paren…" at bounding box center [180, 55] width 301 height 28
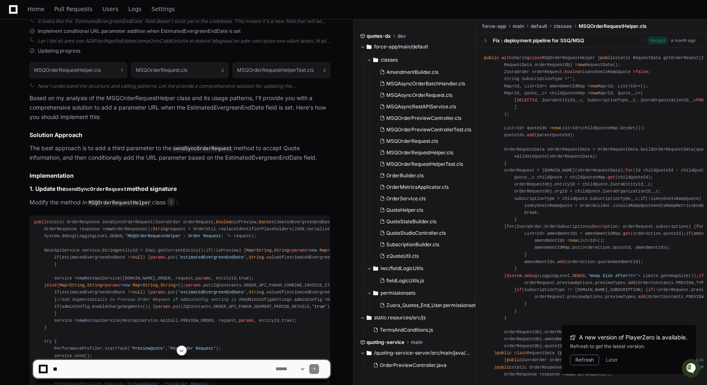
scroll to position [377, 0]
click at [90, 187] on code "sendSyncOrderRequest" at bounding box center [96, 189] width 61 height 6
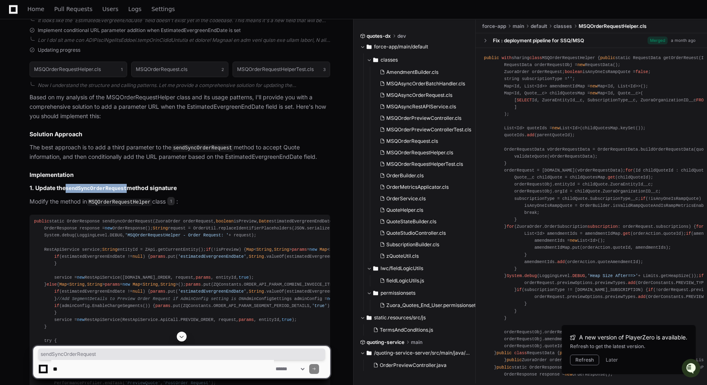
click at [90, 187] on code "sendSyncOrderRequest" at bounding box center [96, 189] width 61 height 6
